Goal: Task Accomplishment & Management: Use online tool/utility

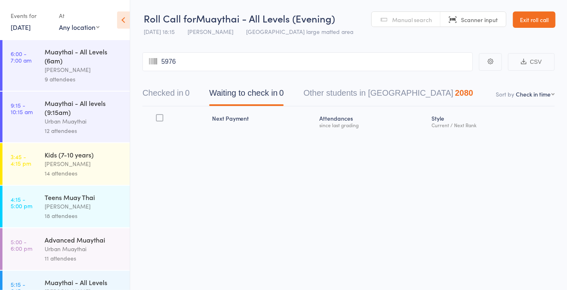
type input "5976"
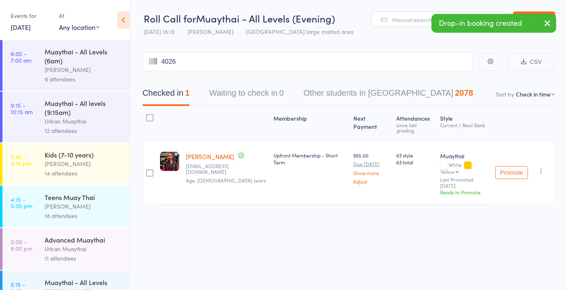
type input "4026"
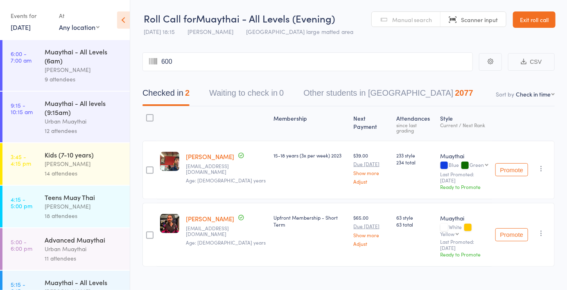
type input "6002"
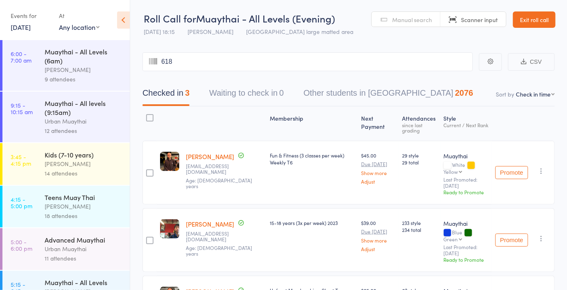
type input "6187"
type input "0990"
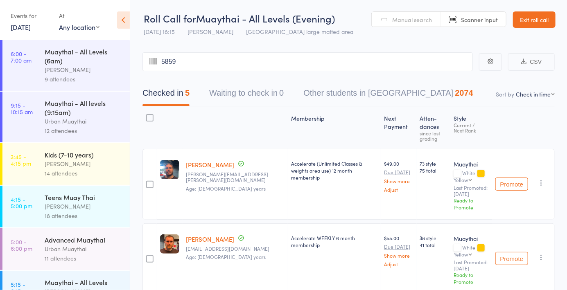
type input "5859"
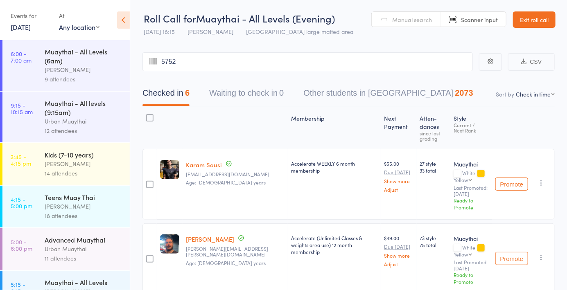
type input "5752"
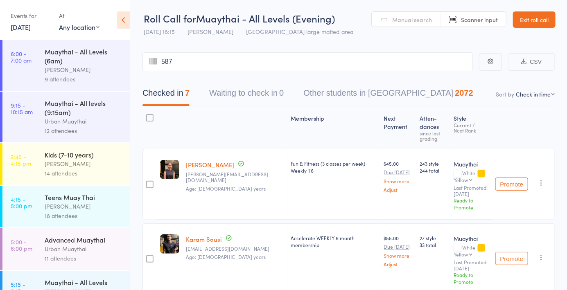
type input "5874"
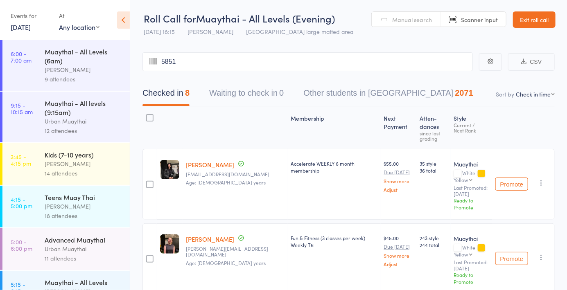
type input "5851"
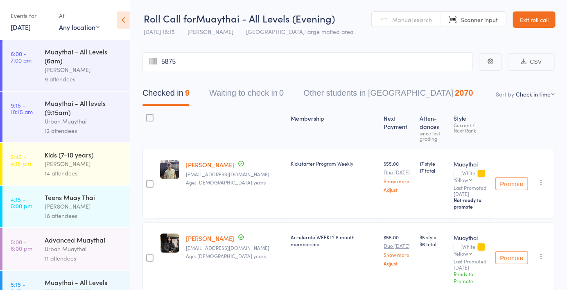
type input "5875"
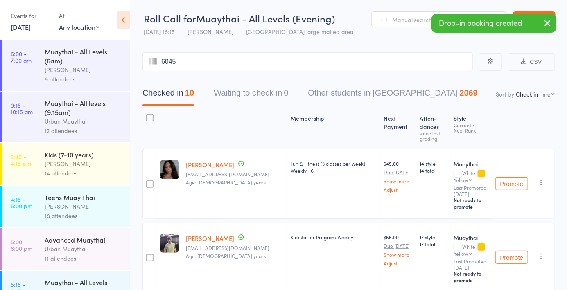
type input "6045"
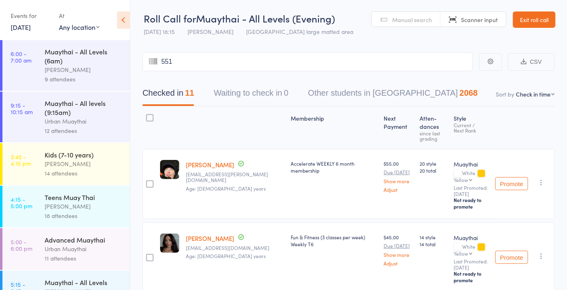
type input "5517"
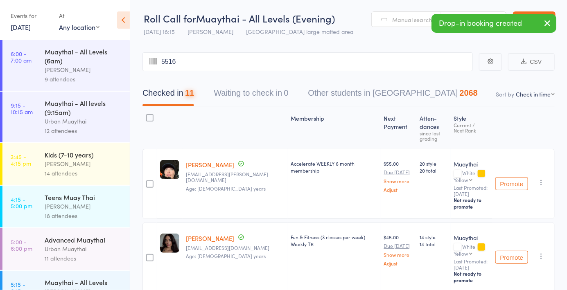
type input "5516"
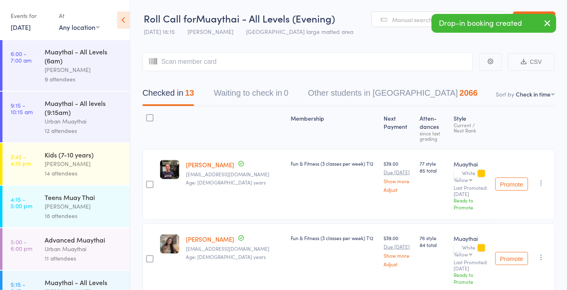
click at [208, 167] on link "[PERSON_NAME]" at bounding box center [210, 164] width 48 height 9
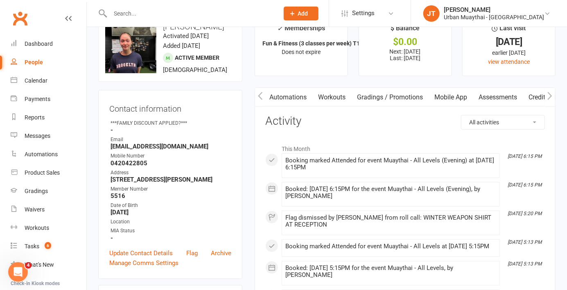
scroll to position [0, 259]
click at [436, 101] on link "Mobile App" at bounding box center [430, 97] width 44 height 19
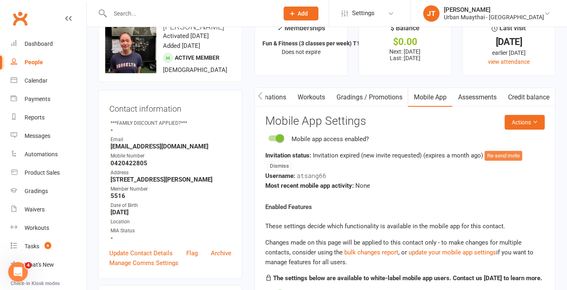
click at [503, 158] on button "Re-send invite" at bounding box center [504, 156] width 38 height 10
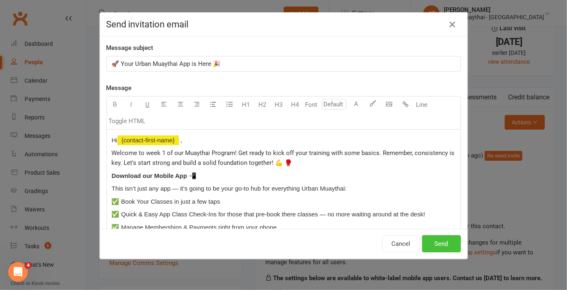
click at [443, 239] on button "Send" at bounding box center [441, 243] width 39 height 17
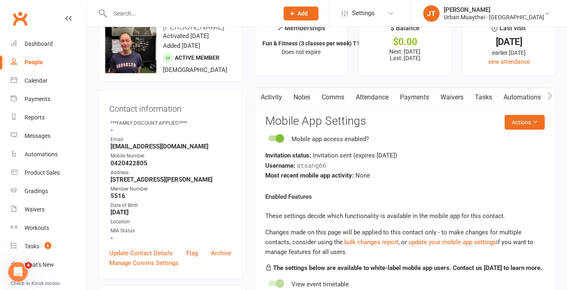
scroll to position [85, 0]
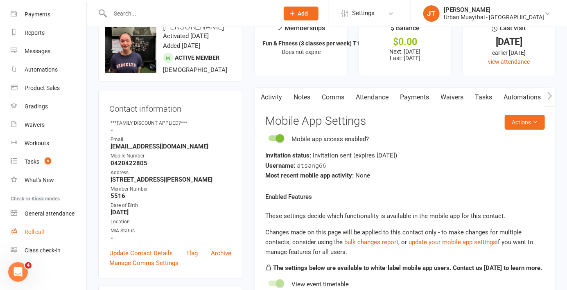
click at [30, 238] on link "Roll call" at bounding box center [49, 232] width 76 height 18
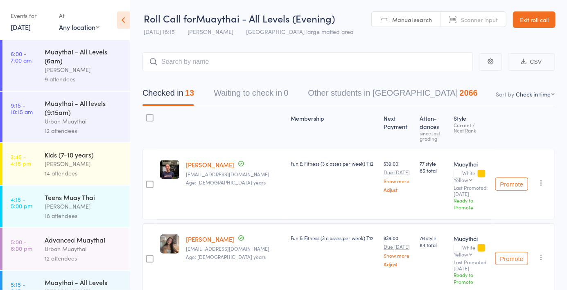
scroll to position [120, 0]
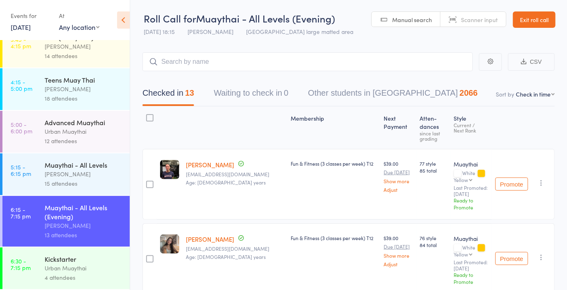
click at [91, 272] on div "Urban Muaythai" at bounding box center [84, 268] width 78 height 9
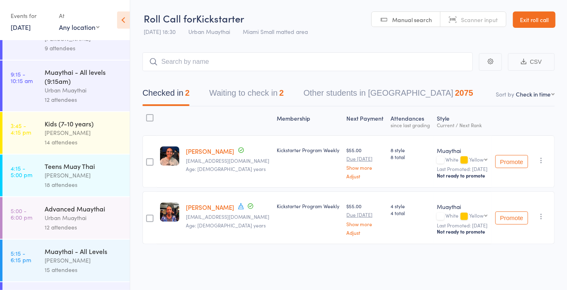
scroll to position [120, 0]
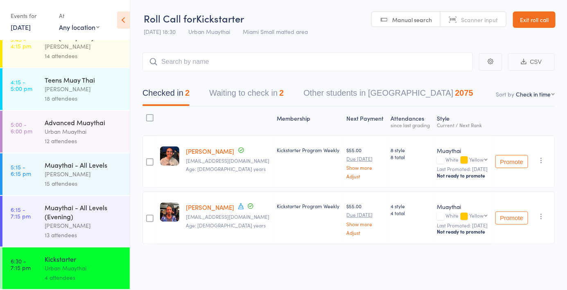
click at [85, 217] on div "Muaythai - All Levels (Evening)" at bounding box center [84, 212] width 78 height 18
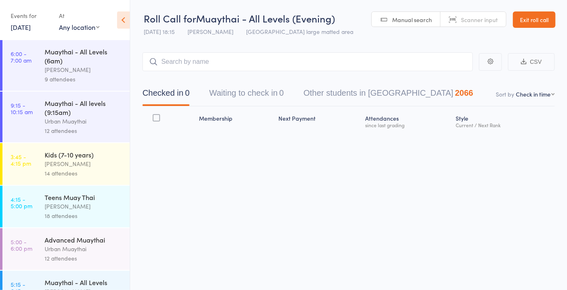
scroll to position [120, 0]
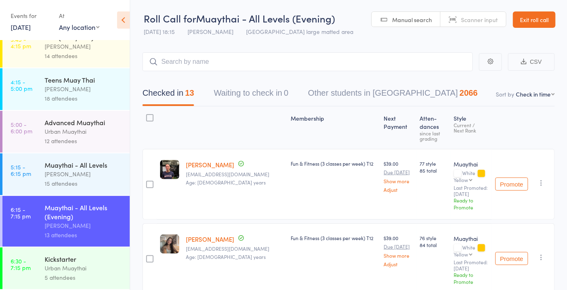
click at [416, 17] on span "Manual search" at bounding box center [412, 20] width 40 height 8
click at [405, 26] on link "Manual search" at bounding box center [406, 20] width 69 height 16
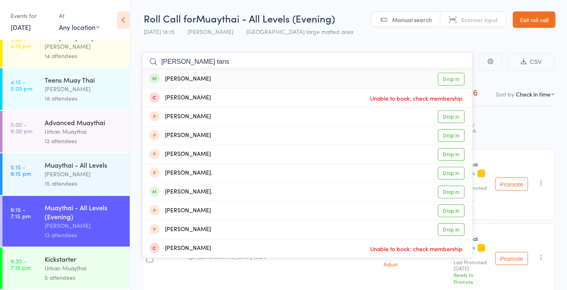
type input "Blake tans"
click at [450, 82] on link "Drop in" at bounding box center [451, 79] width 27 height 13
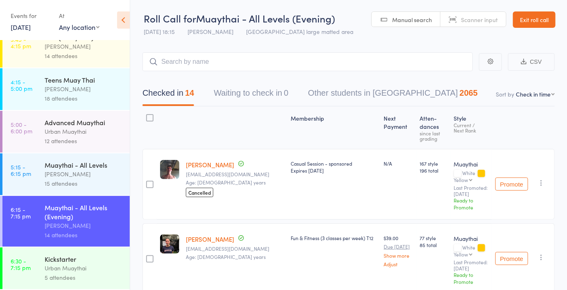
click at [77, 140] on div "12 attendees" at bounding box center [84, 140] width 78 height 9
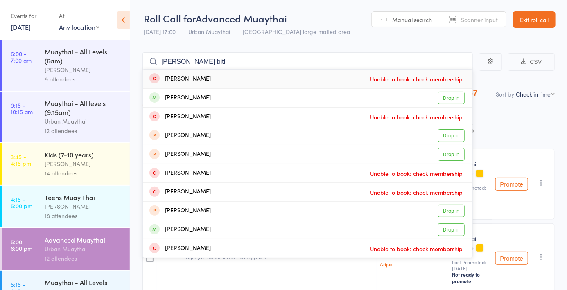
type input "Keelan bitl"
click at [455, 96] on link "Drop in" at bounding box center [451, 98] width 27 height 13
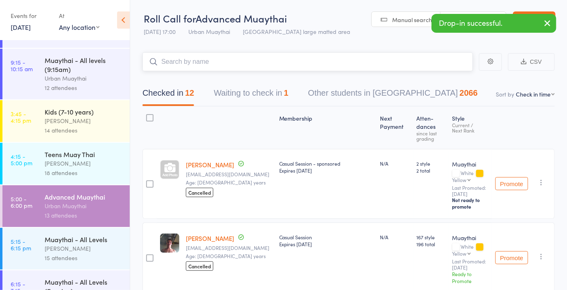
scroll to position [120, 0]
